Goal: Check status: Check status

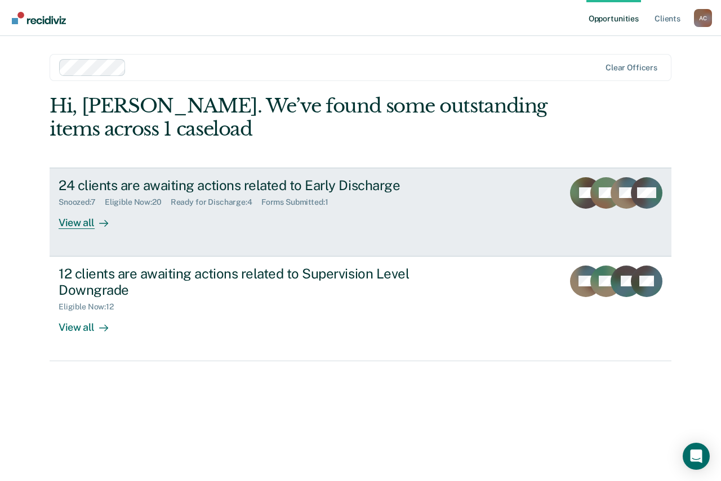
click at [123, 200] on div "Eligible Now : 20" at bounding box center [138, 203] width 66 height 10
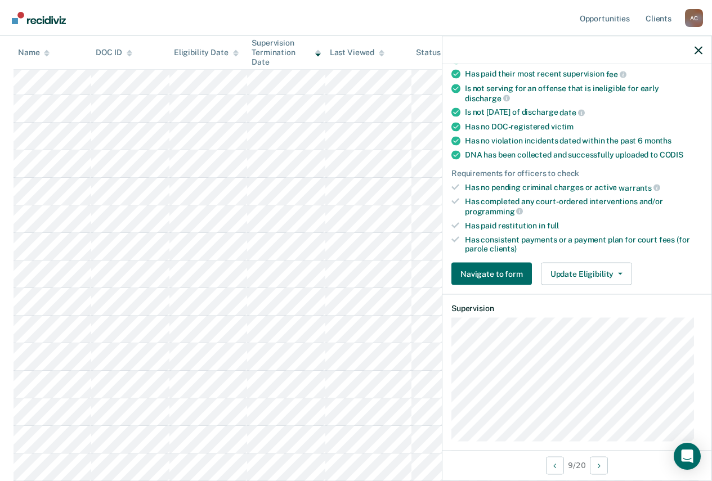
scroll to position [323, 0]
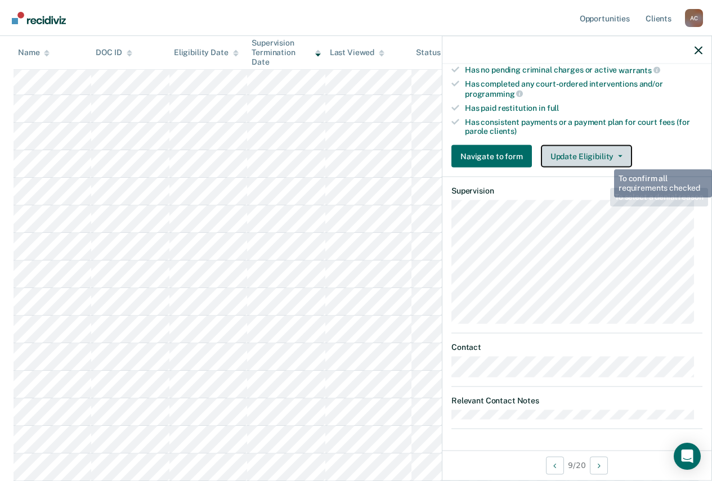
click at [614, 149] on button "Update Eligibility" at bounding box center [586, 156] width 91 height 23
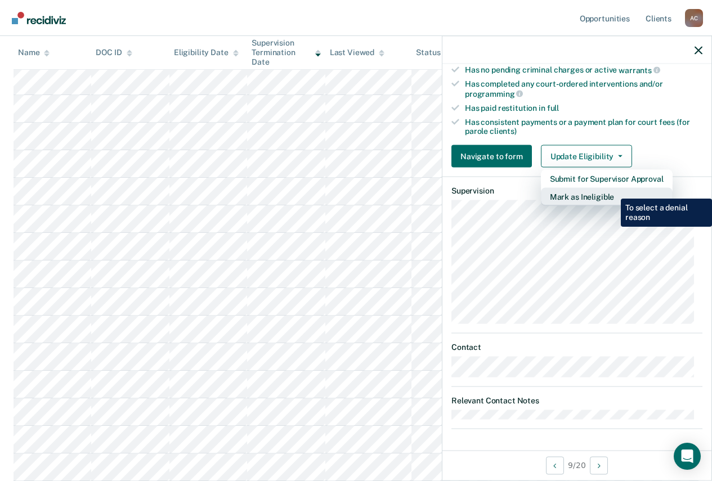
click at [612, 190] on button "Mark as Ineligible" at bounding box center [607, 197] width 132 height 18
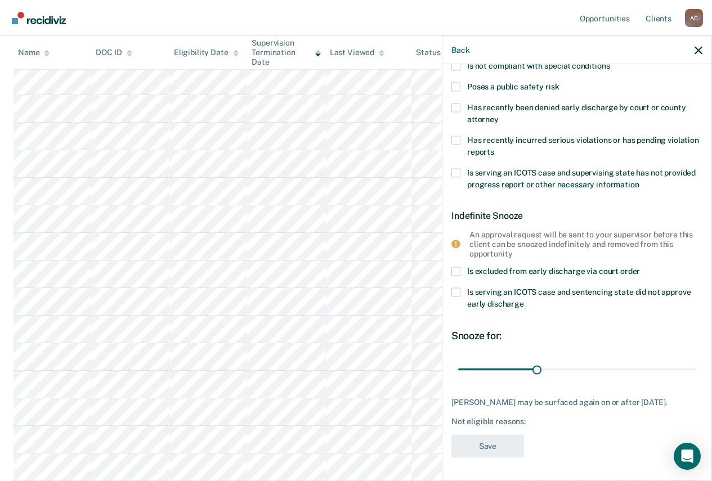
click at [457, 288] on span at bounding box center [455, 292] width 9 height 9
click at [524, 300] on input "Is serving an ICOTS case and sentencing state did not approve early discharge" at bounding box center [524, 300] width 0 height 0
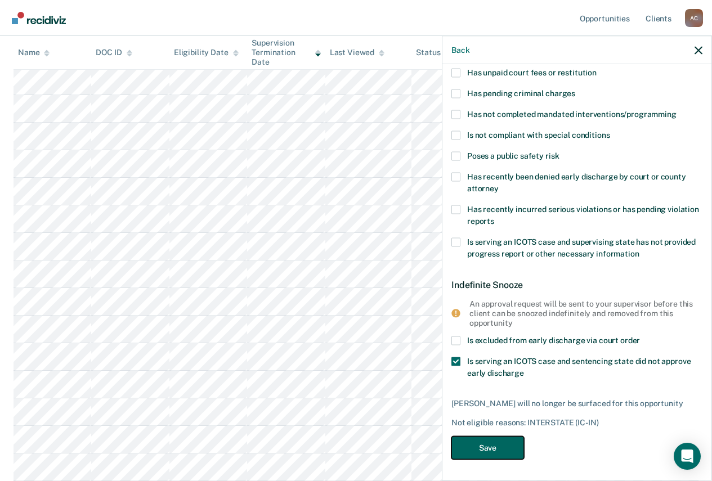
click at [496, 442] on button "Save" at bounding box center [487, 447] width 73 height 23
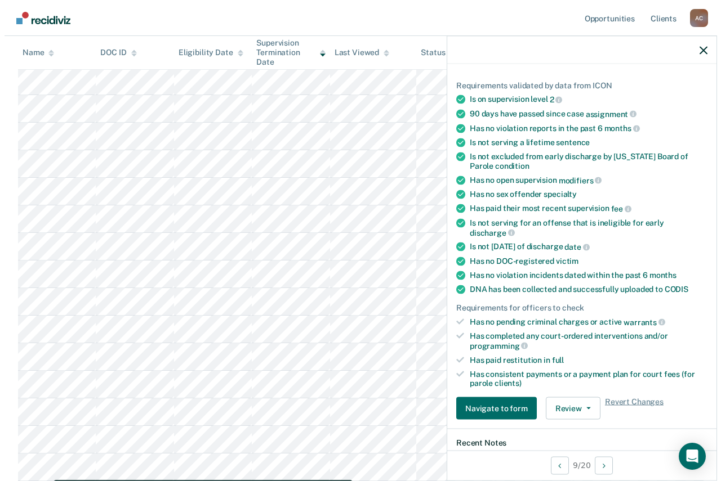
scroll to position [0, 0]
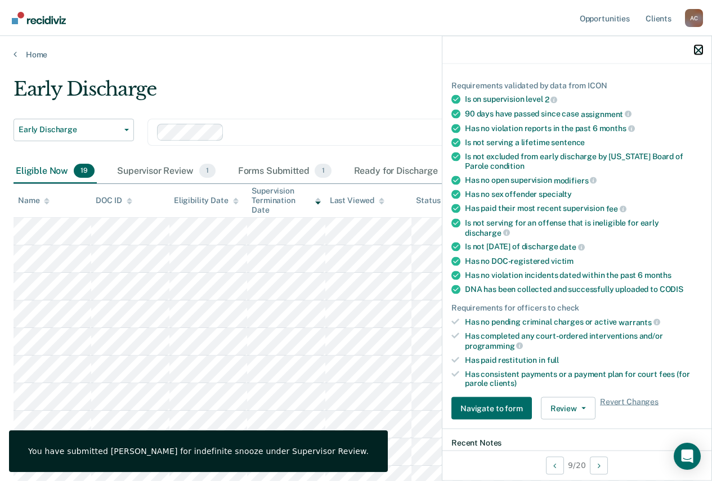
click at [700, 50] on icon "button" at bounding box center [699, 50] width 8 height 8
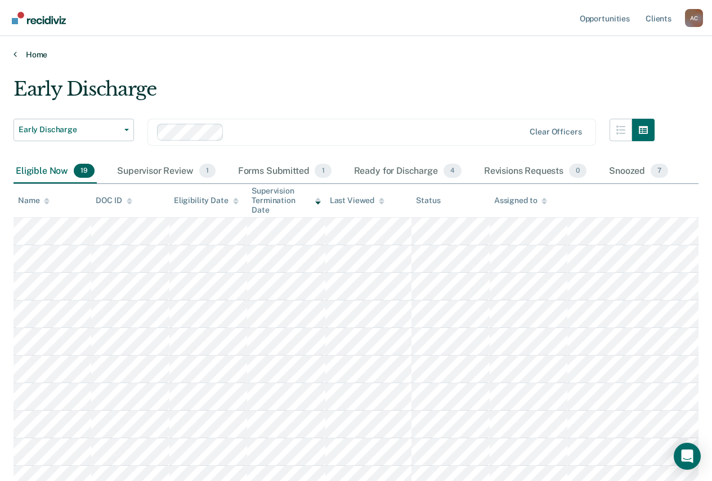
click at [46, 54] on link "Home" at bounding box center [356, 55] width 685 height 10
